Goal: Obtain resource: Obtain resource

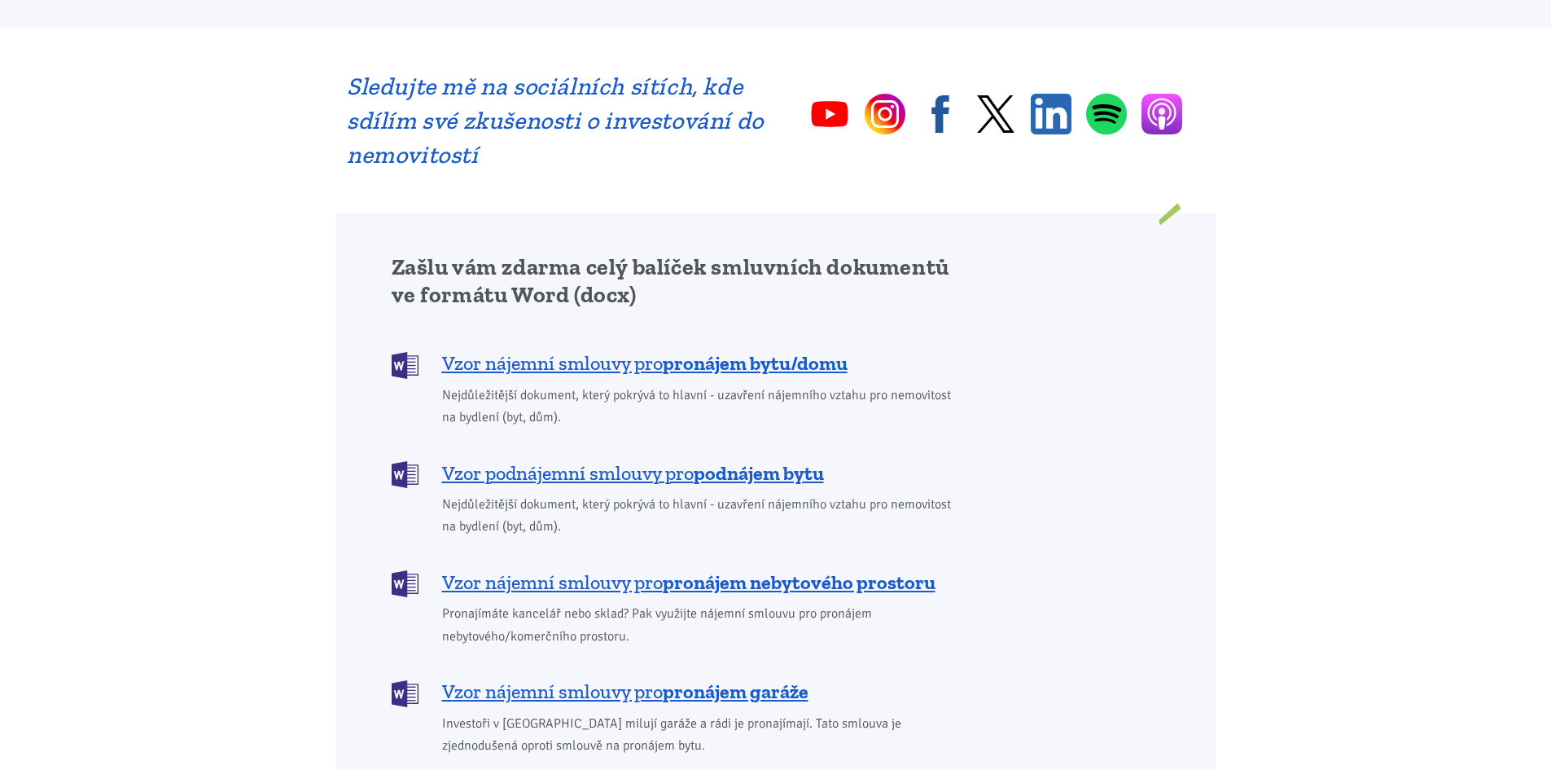
scroll to position [1140, 0]
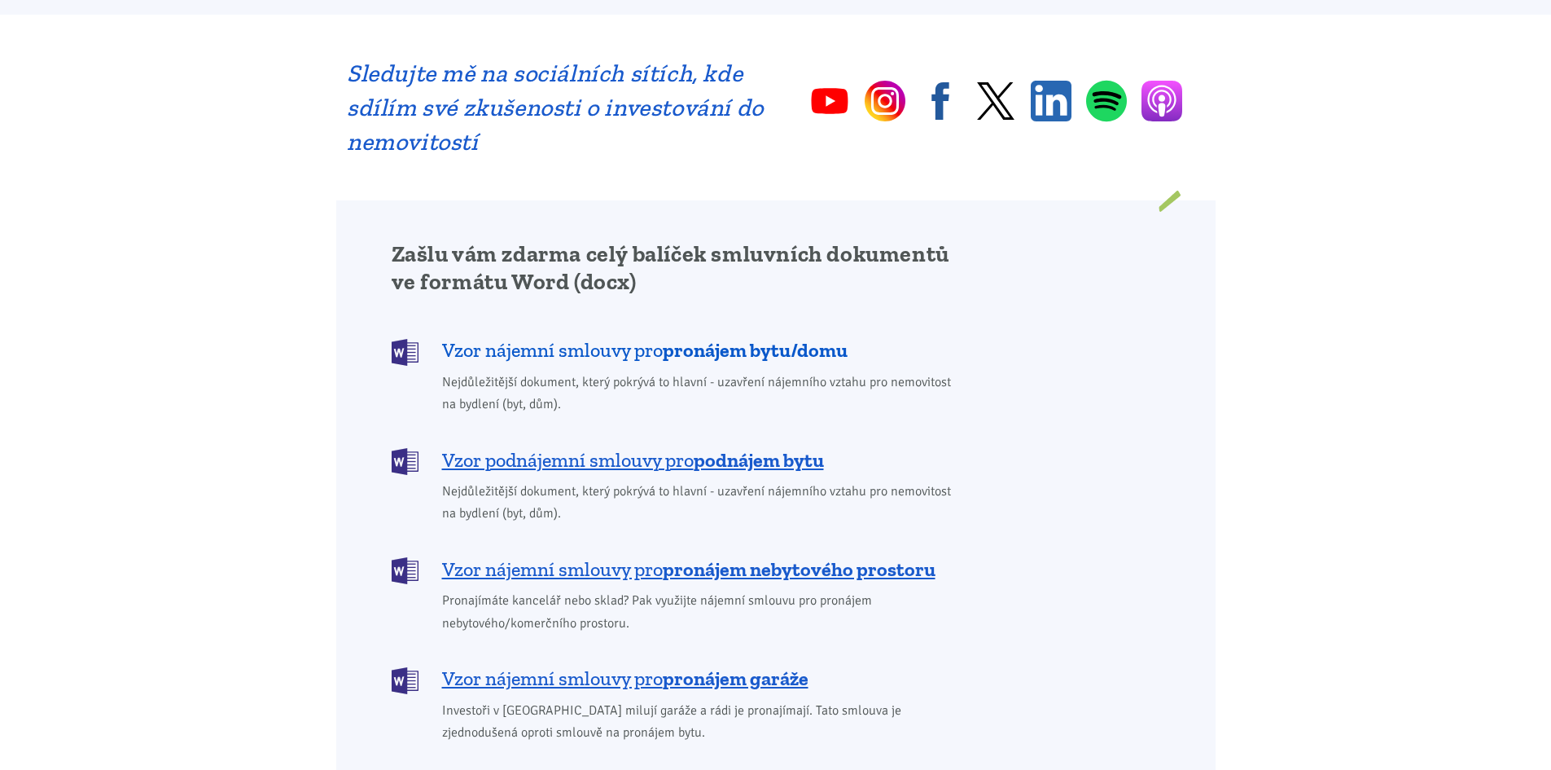
click at [479, 337] on span "Vzor nájemní smlouvy pro pronájem bytu/domu" at bounding box center [645, 350] width 406 height 26
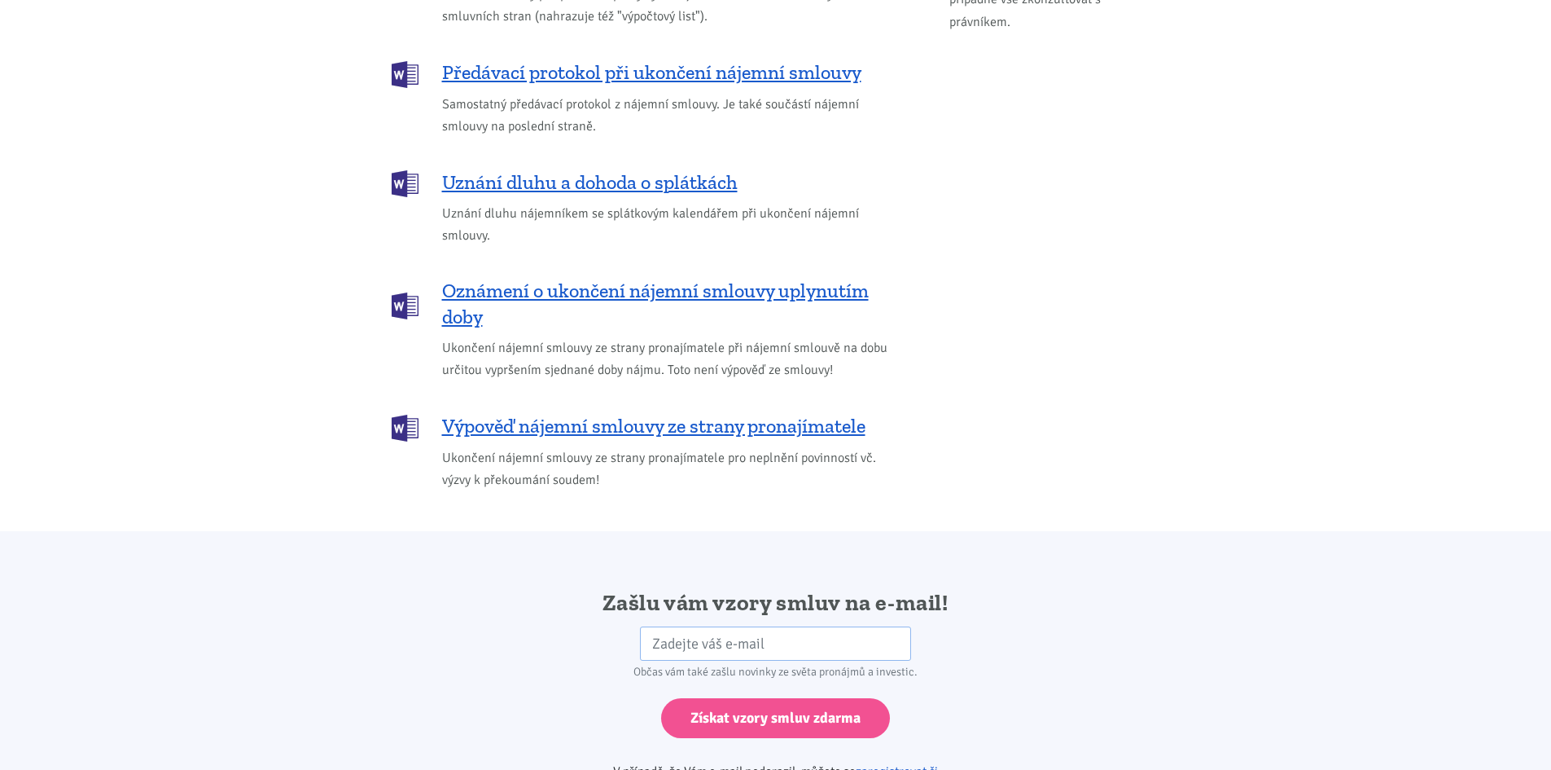
scroll to position [2182, 0]
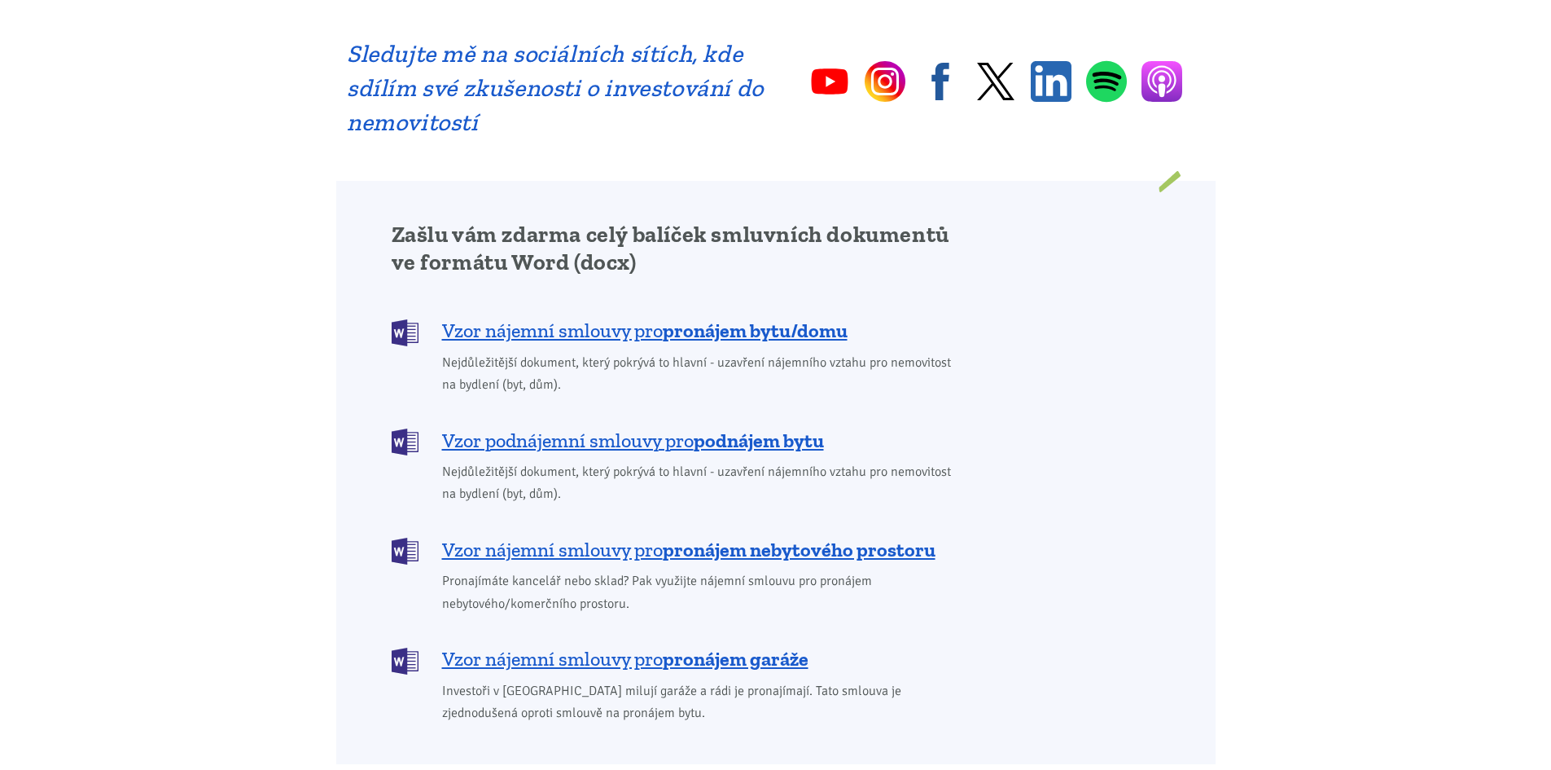
scroll to position [1140, 0]
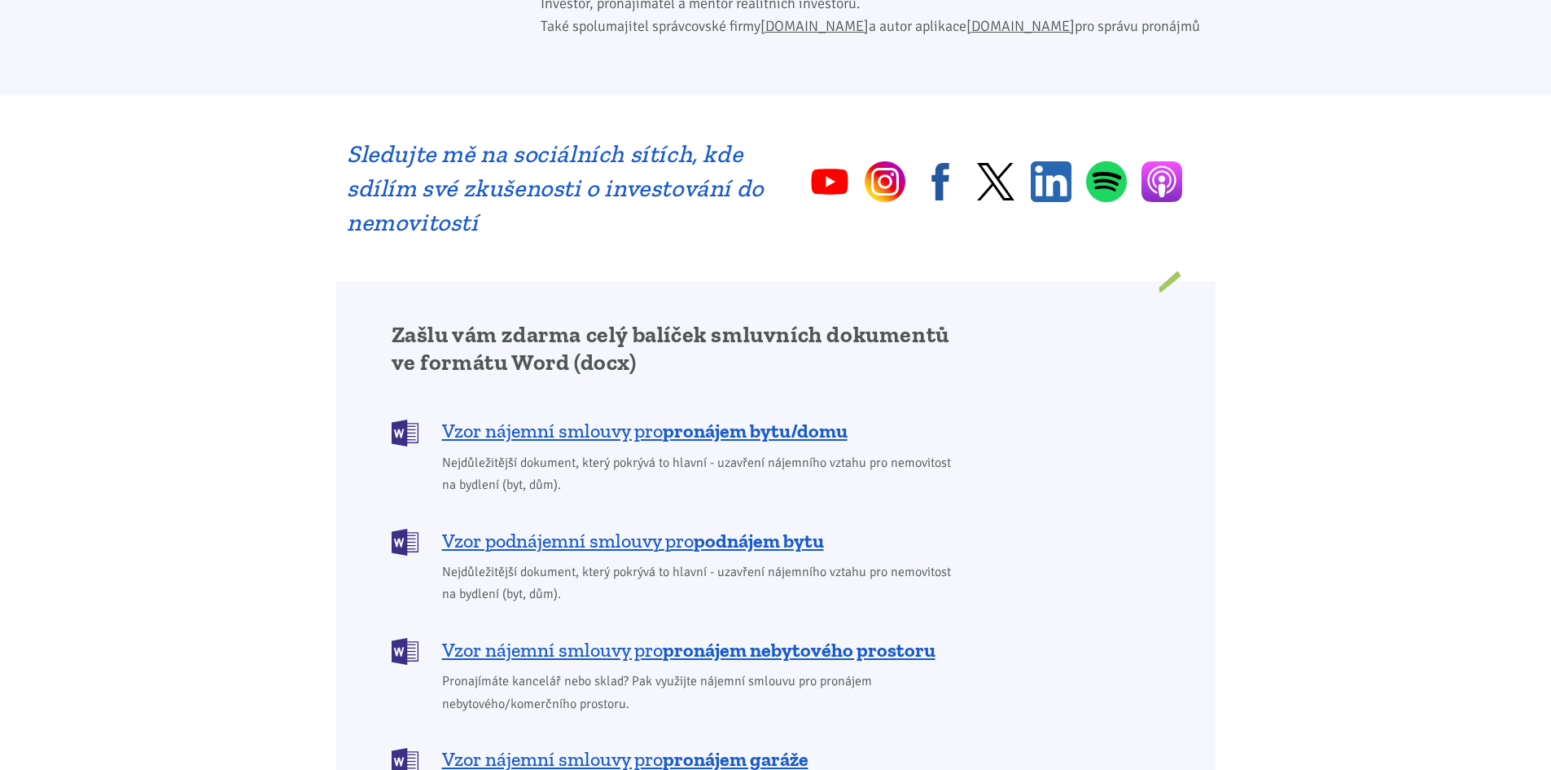
scroll to position [1059, 0]
click at [676, 529] on span "Vzor podnájemní smlouvy pro podnájem bytu" at bounding box center [633, 542] width 382 height 26
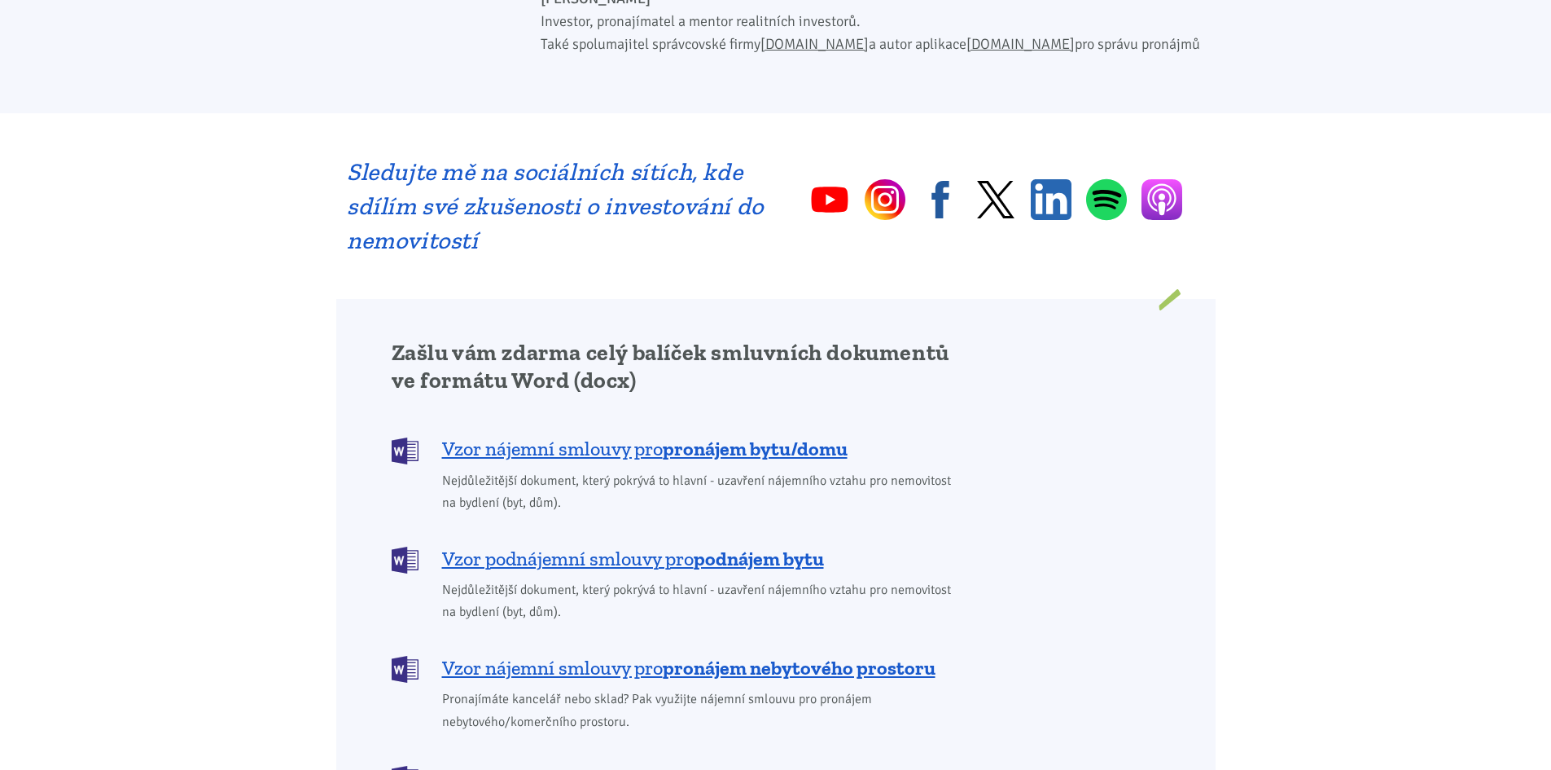
scroll to position [1286, 0]
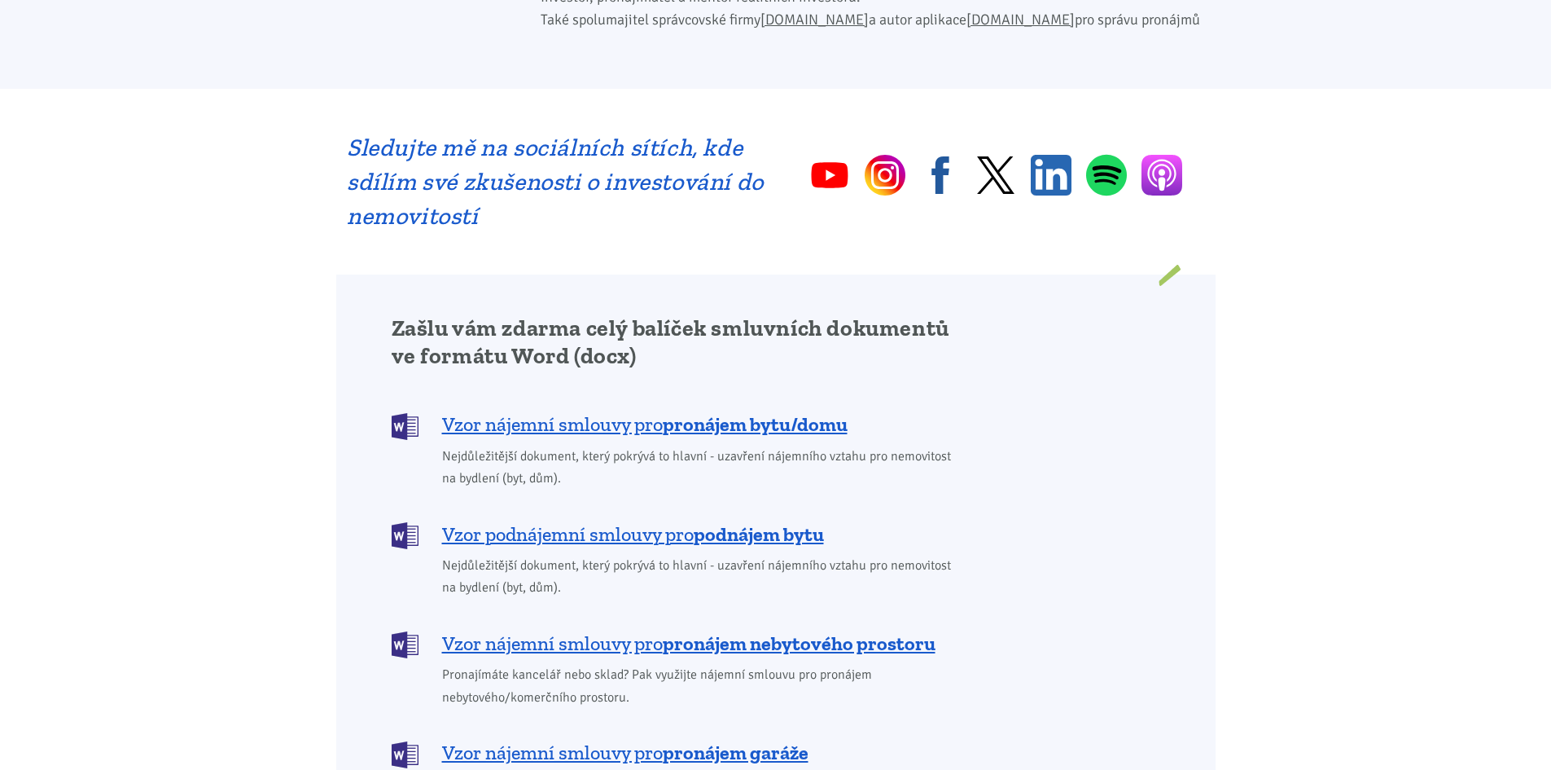
scroll to position [1059, 0]
